Goal: Information Seeking & Learning: Learn about a topic

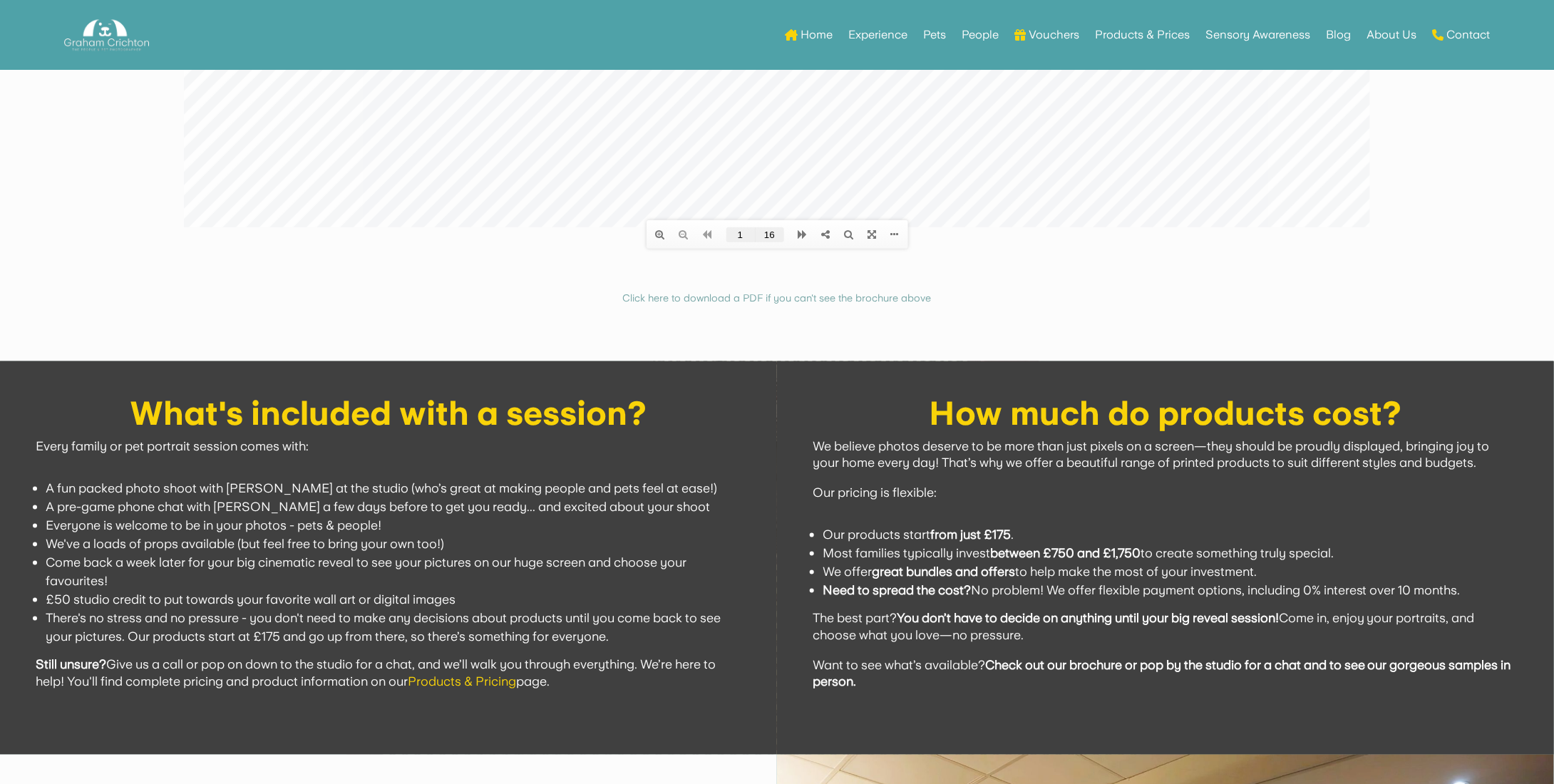
scroll to position [428, 0]
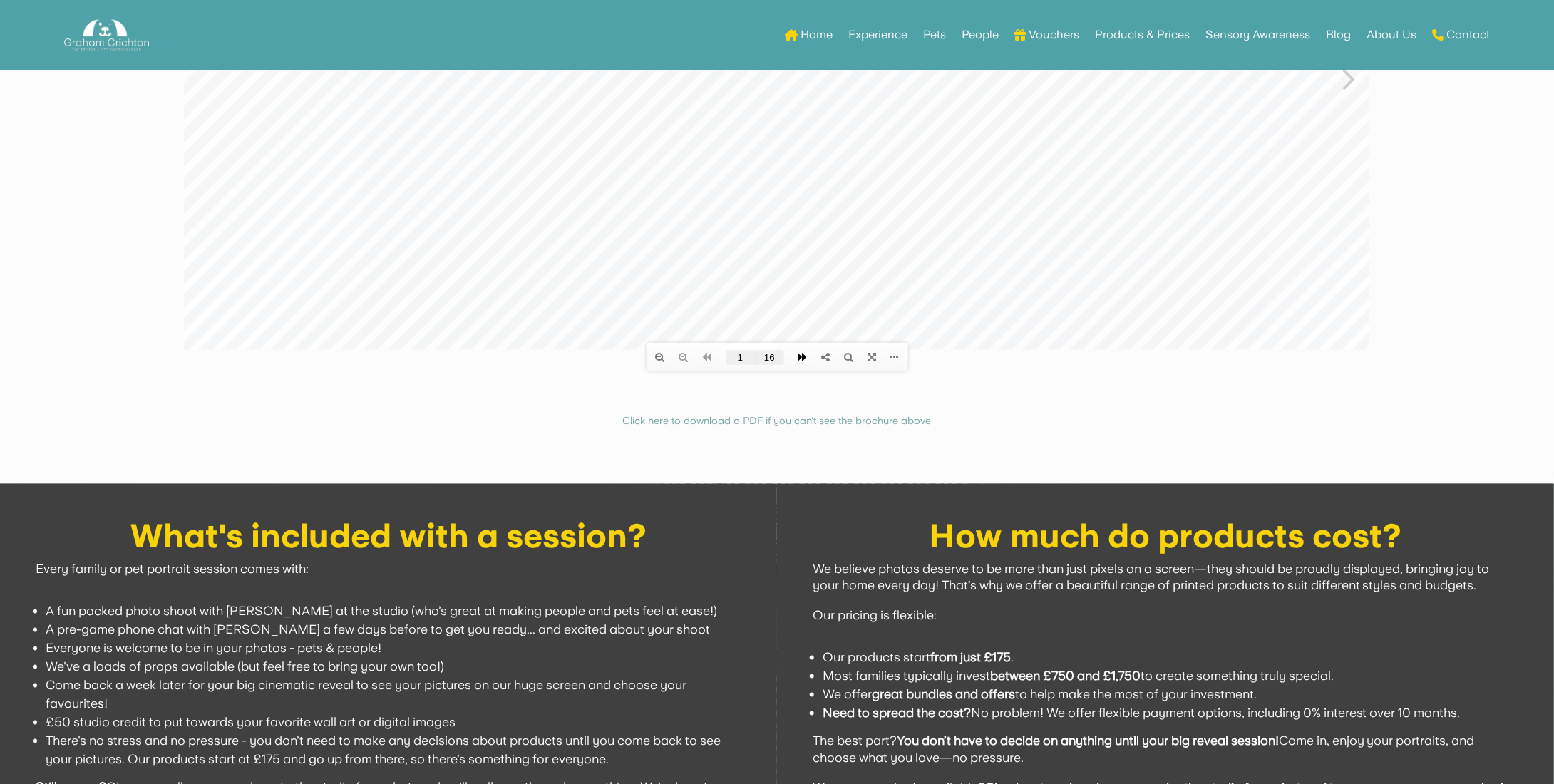
click at [802, 354] on icon at bounding box center [801, 357] width 9 height 10
type input "8"
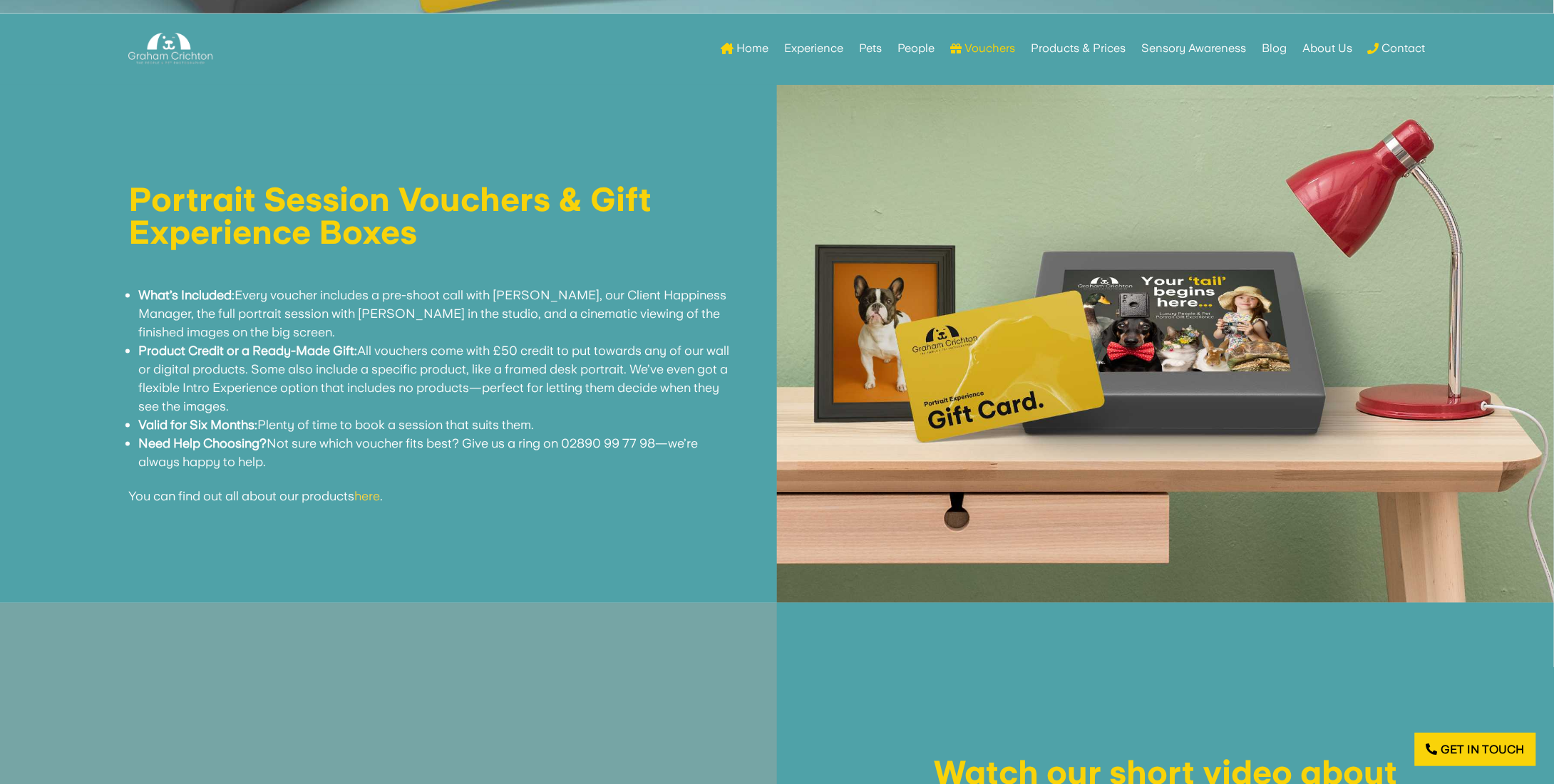
scroll to position [784, 0]
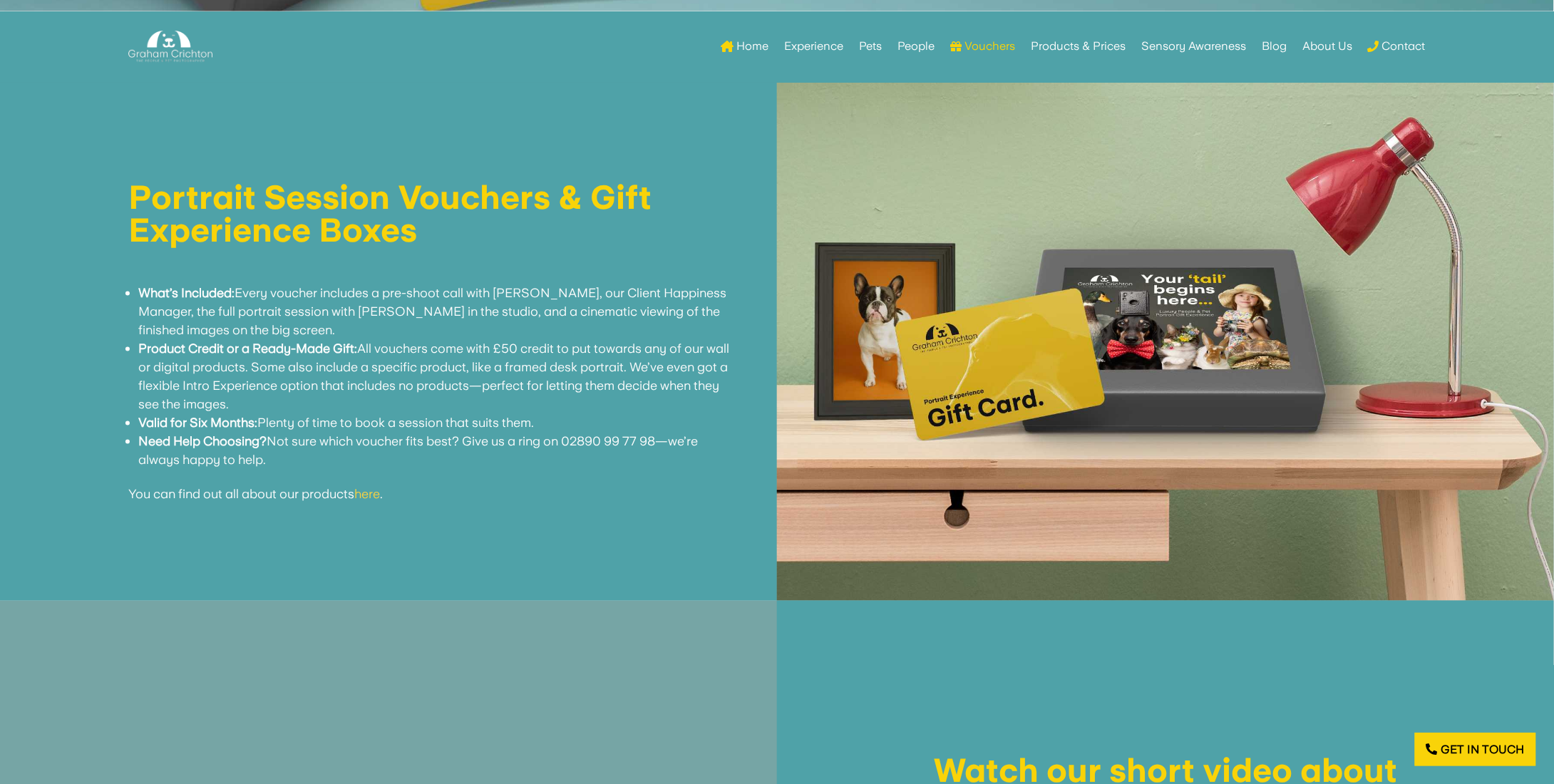
drag, startPoint x: 303, startPoint y: 465, endPoint x: 120, endPoint y: 296, distance: 249.1
click at [120, 296] on div "Portrait Session Vouchers & Gift Experience Boxes What’s Included: Every vouche…" at bounding box center [388, 341] width 706 height 322
copy ul "What’s Included: Every voucher includes a pre-shoot call with Hannah, our Clien…"
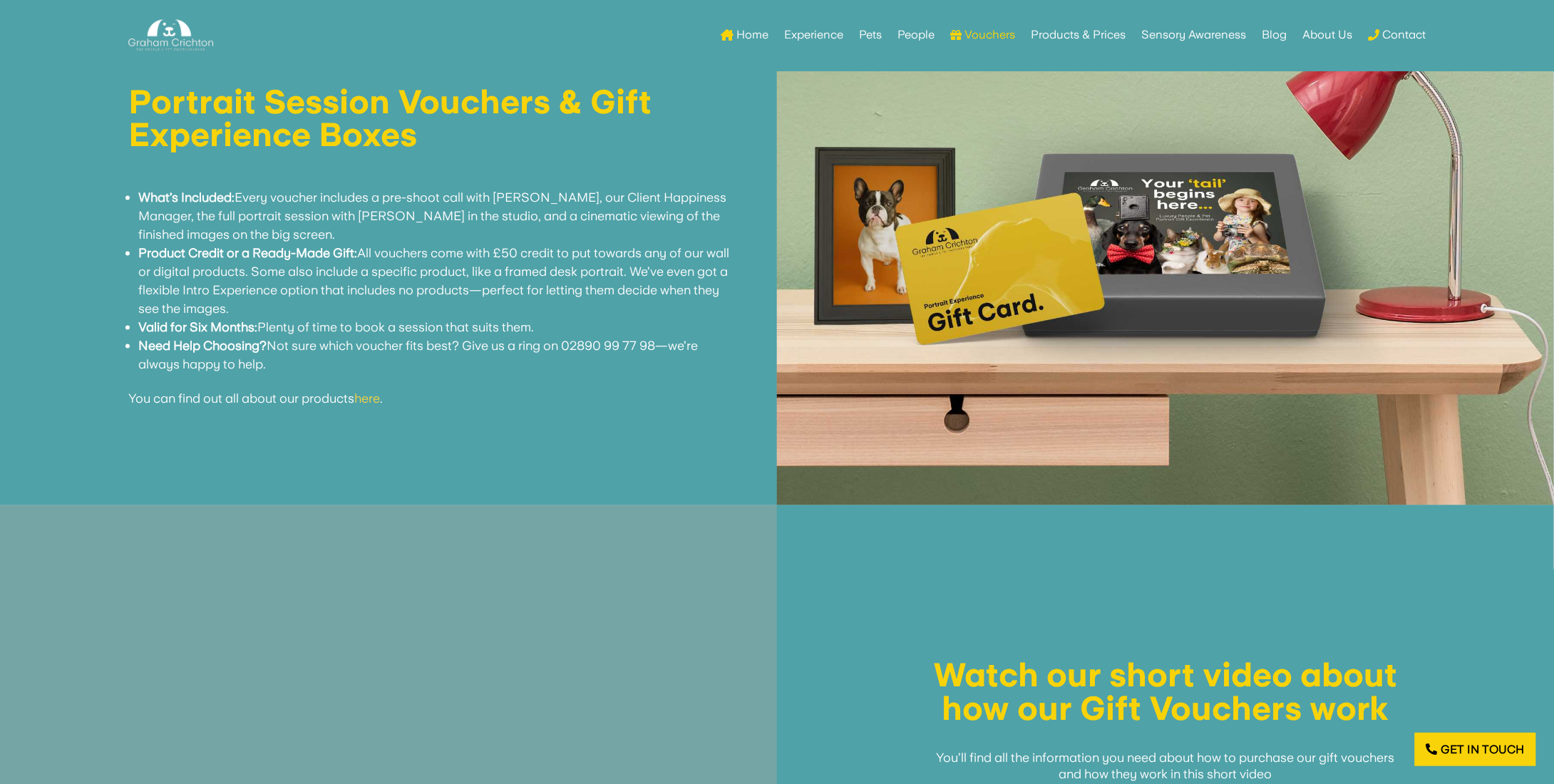
scroll to position [855, 0]
